Goal: Navigation & Orientation: Find specific page/section

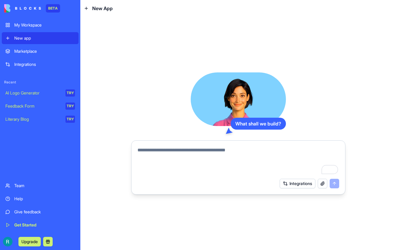
click at [291, 184] on button "Integrations" at bounding box center [298, 184] width 36 height 10
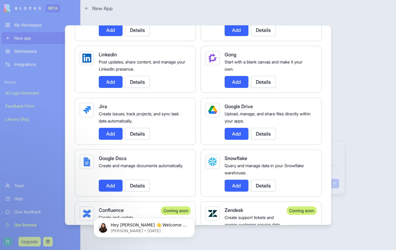
scroll to position [344, 0]
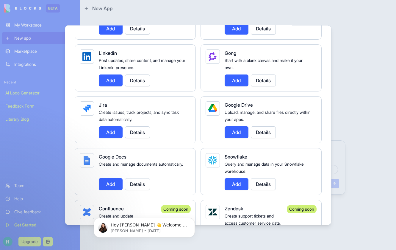
click at [129, 60] on span "Post updates, share content, and manage your LinkedIn presence." at bounding box center [142, 64] width 87 height 12
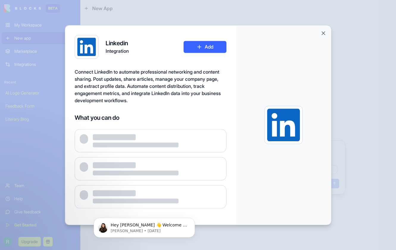
click at [129, 60] on div "Linkedin Integration Add Connect LinkedIn to automate professional networking a…" at bounding box center [150, 125] width 171 height 200
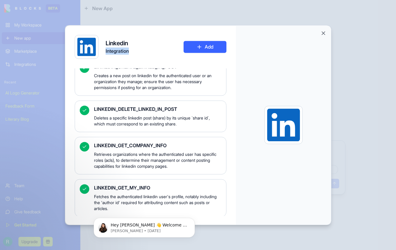
scroll to position [72, 0]
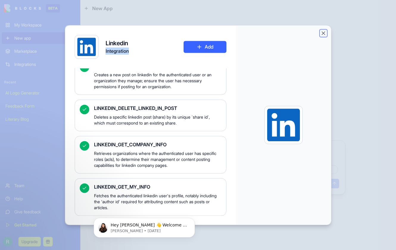
click at [321, 35] on button "Close" at bounding box center [324, 33] width 6 height 6
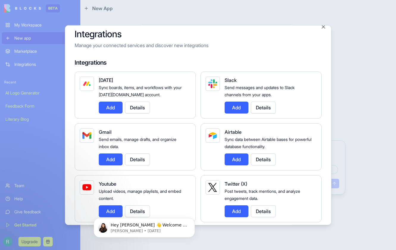
scroll to position [8, 0]
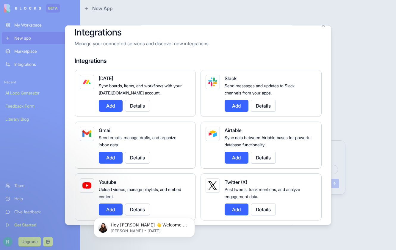
click at [323, 23] on div at bounding box center [198, 125] width 396 height 250
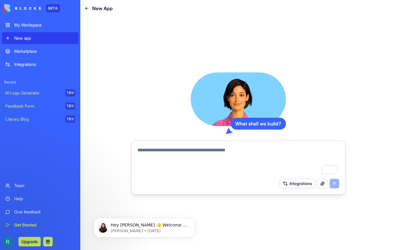
click at [191, 157] on textarea "To enrich screen reader interactions, please activate Accessibility in Grammarl…" at bounding box center [239, 160] width 202 height 29
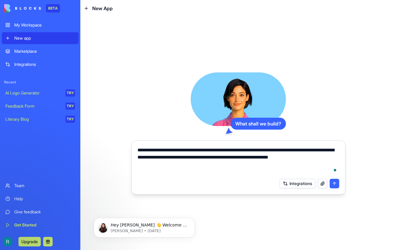
type textarea "**********"
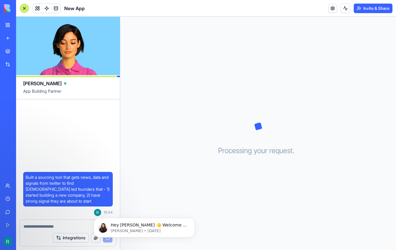
click at [80, 235] on button "Integrations" at bounding box center [71, 238] width 36 height 10
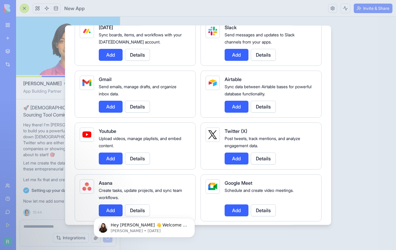
scroll to position [174, 0]
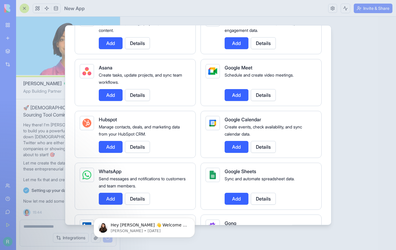
click at [143, 197] on button "Details" at bounding box center [137, 199] width 25 height 12
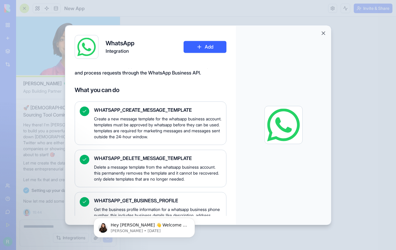
scroll to position [0, 0]
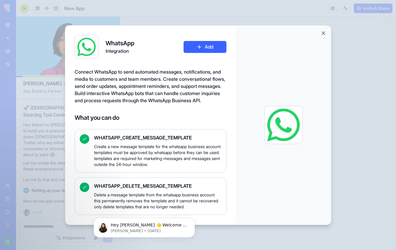
click at [325, 37] on div at bounding box center [283, 124] width 95 height 199
click at [325, 33] on button "Close" at bounding box center [324, 33] width 6 height 6
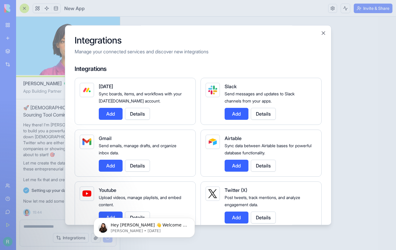
click at [319, 34] on div "Integrations Manage your connected services and discover new integrations Integ…" at bounding box center [198, 125] width 267 height 200
click at [324, 31] on button "Close" at bounding box center [324, 33] width 6 height 6
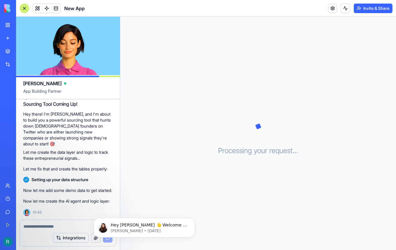
scroll to position [70, 0]
click at [49, 8] on span at bounding box center [56, 8] width 17 height 17
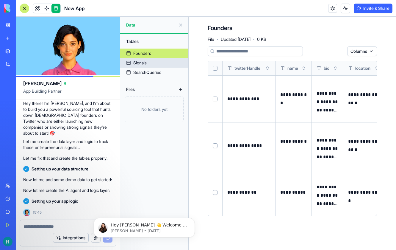
click at [138, 61] on div "Signals" at bounding box center [139, 63] width 13 height 6
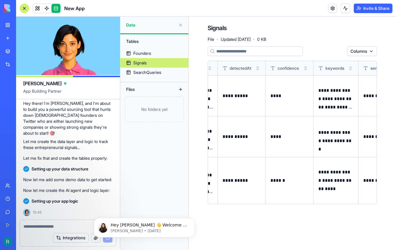
scroll to position [0, 270]
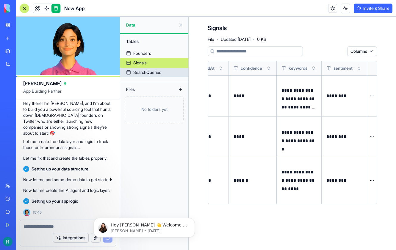
click at [151, 74] on div "SearchQueries" at bounding box center [147, 72] width 28 height 6
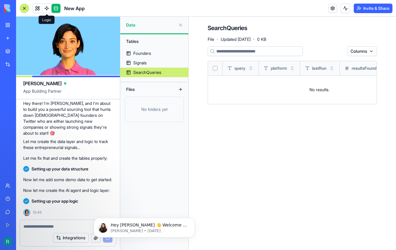
click at [48, 8] on span at bounding box center [46, 8] width 17 height 17
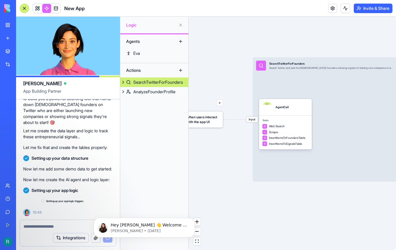
scroll to position [92, 0]
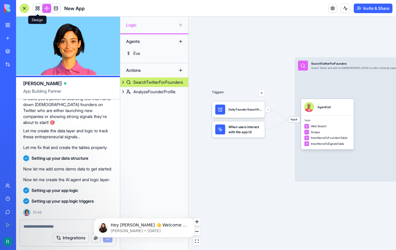
click at [39, 6] on link at bounding box center [37, 8] width 9 height 9
